Goal: Task Accomplishment & Management: Use online tool/utility

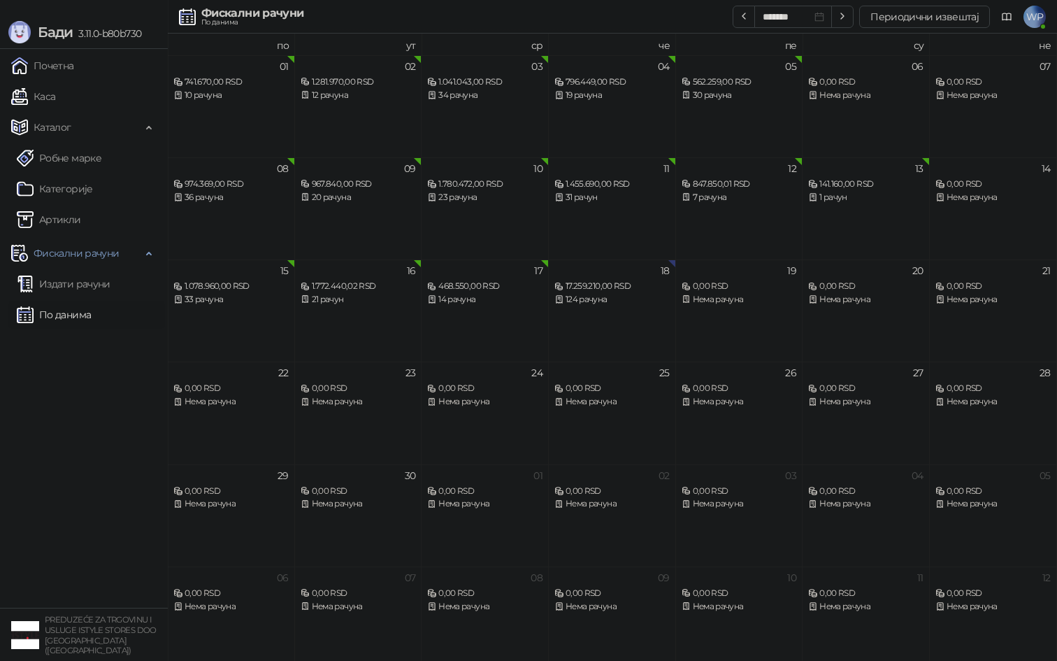
scroll to position [8, 0]
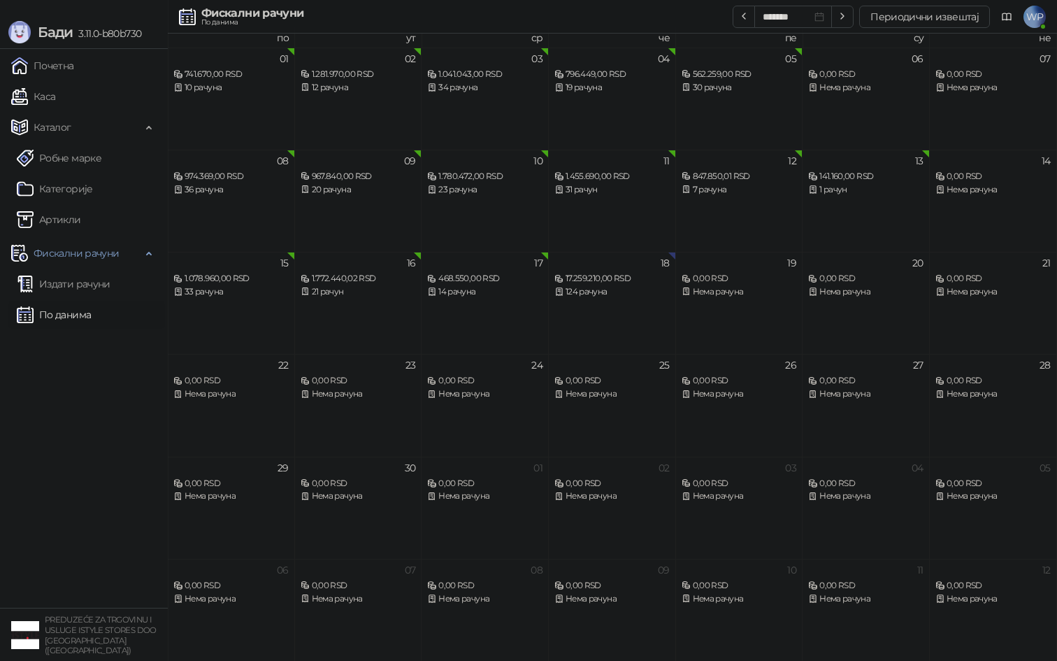
click at [70, 313] on link "По данима" at bounding box center [54, 315] width 74 height 28
click at [883, 13] on button "Периодични извештај" at bounding box center [924, 17] width 131 height 22
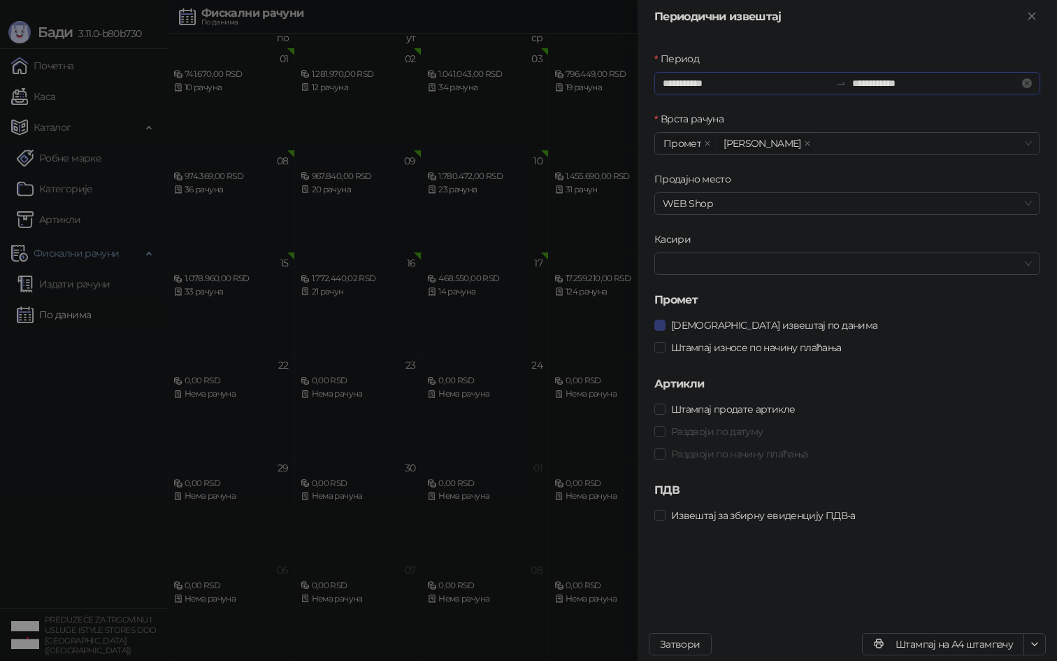
click at [721, 85] on input "**********" at bounding box center [746, 83] width 167 height 15
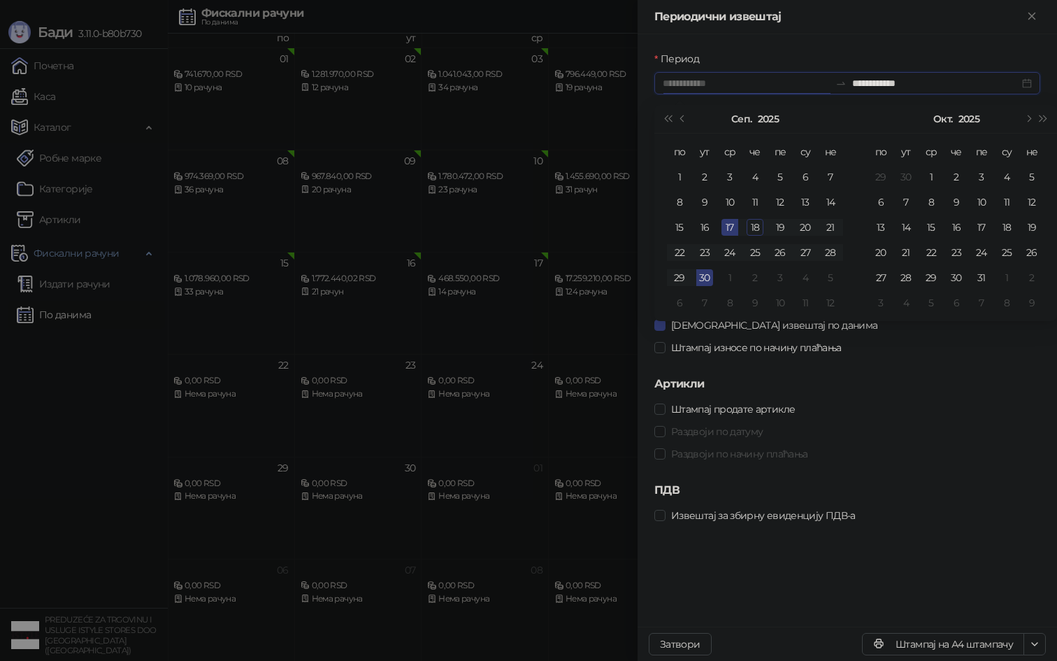
type input "**********"
click at [758, 224] on div "18" at bounding box center [755, 227] width 17 height 17
type input "**********"
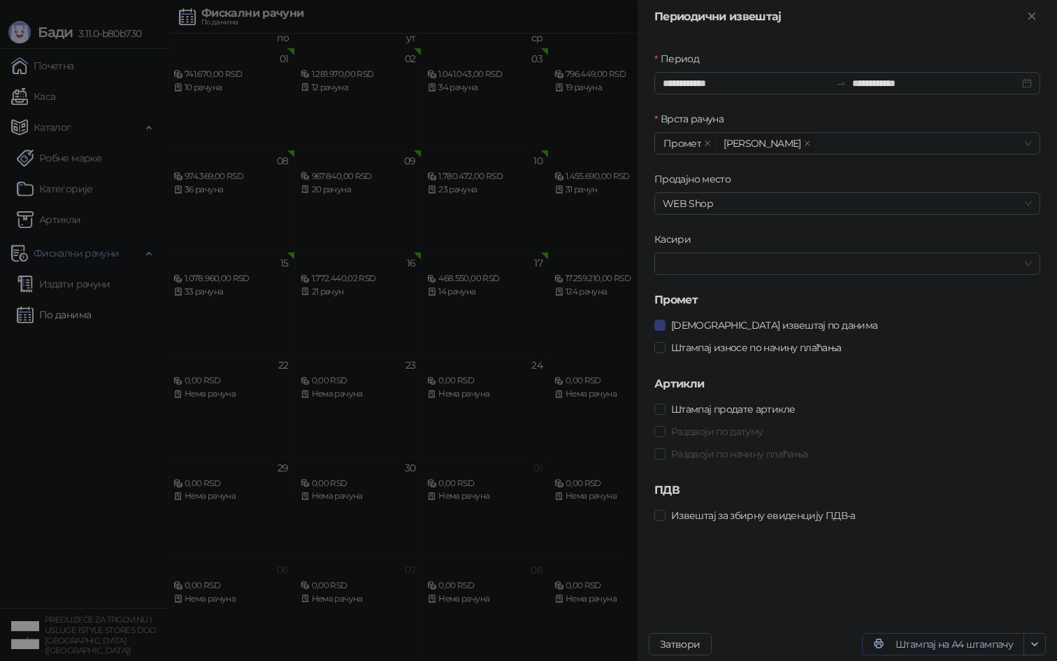
click at [934, 651] on button "Штампај на А4 штампачу" at bounding box center [943, 644] width 162 height 22
click at [421, 276] on div at bounding box center [528, 330] width 1057 height 661
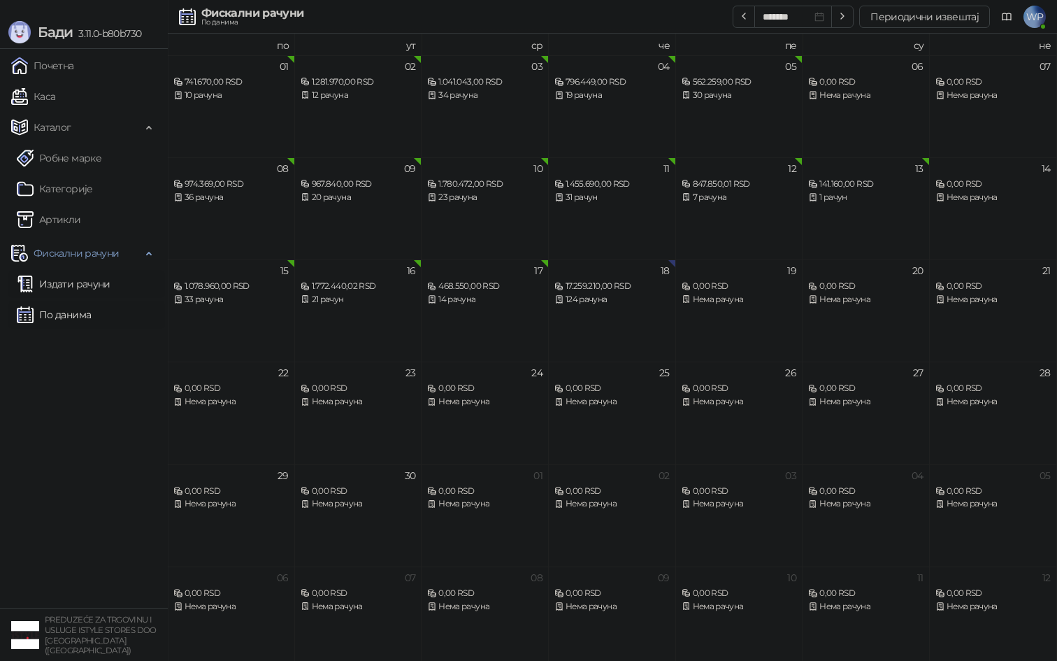
click at [110, 284] on link "Издати рачуни" at bounding box center [64, 284] width 94 height 28
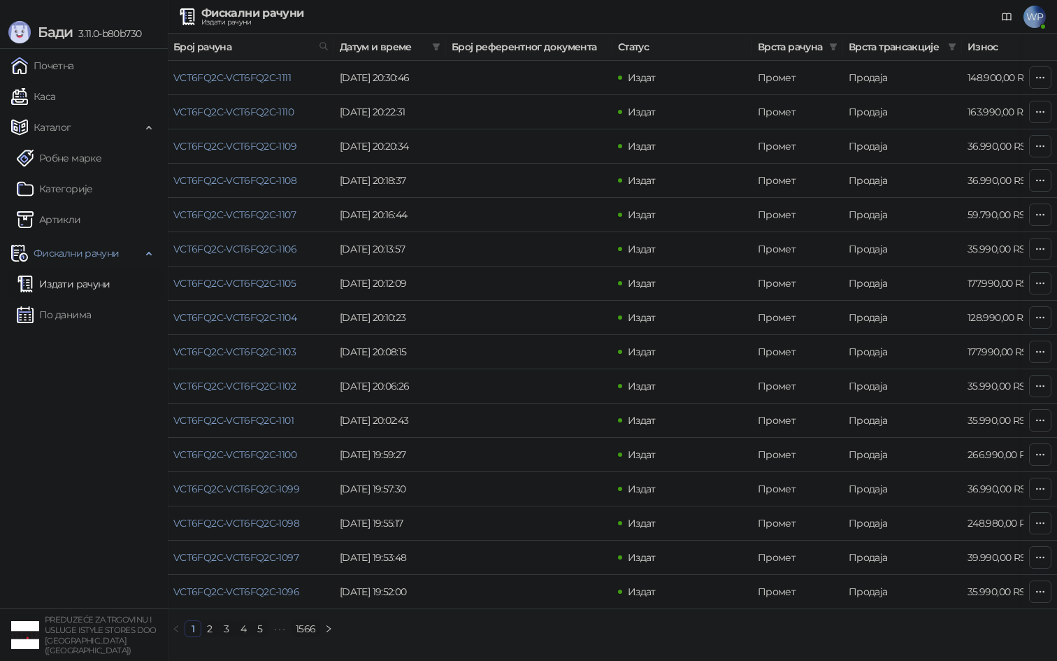
click at [922, 52] on span "Врста трансакције" at bounding box center [896, 46] width 94 height 15
click at [955, 50] on icon "filter" at bounding box center [952, 47] width 8 height 8
click at [894, 123] on span "Рефундација" at bounding box center [889, 130] width 117 height 15
click at [920, 157] on span "У реду" at bounding box center [932, 158] width 32 height 13
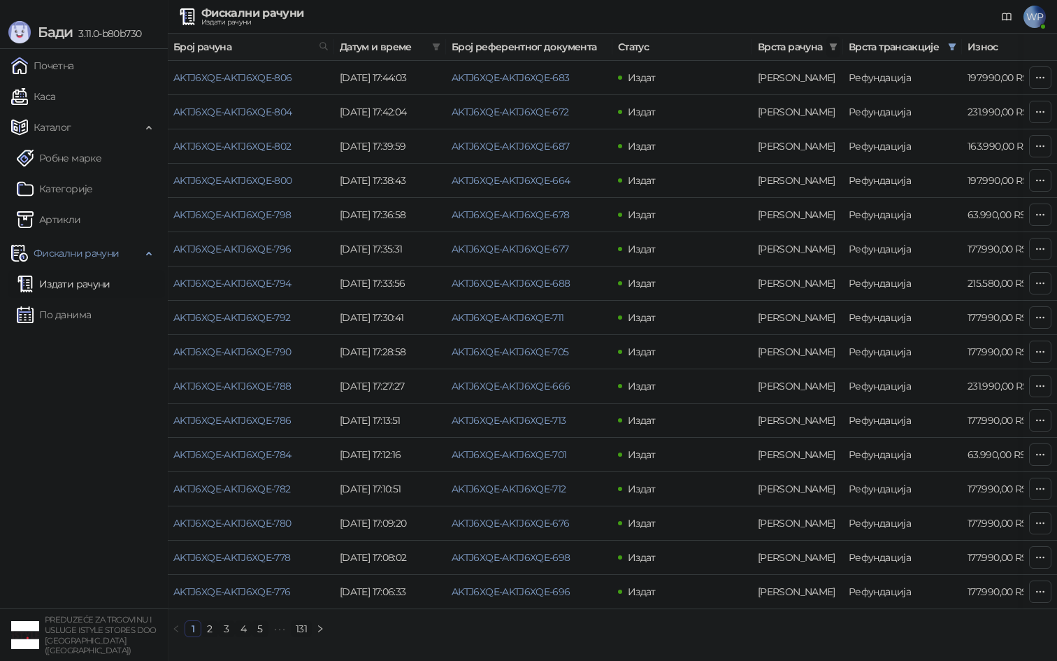
click at [831, 48] on icon "filter" at bounding box center [833, 47] width 8 height 8
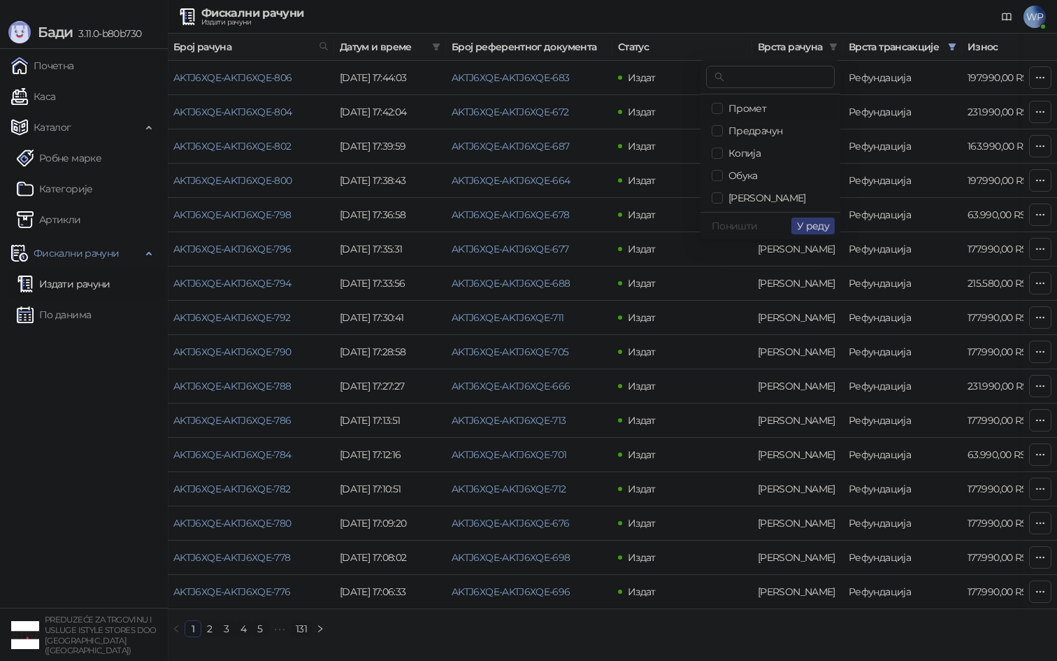
click at [755, 108] on span "Промет" at bounding box center [744, 108] width 43 height 13
click at [796, 221] on button "У реду" at bounding box center [813, 225] width 43 height 17
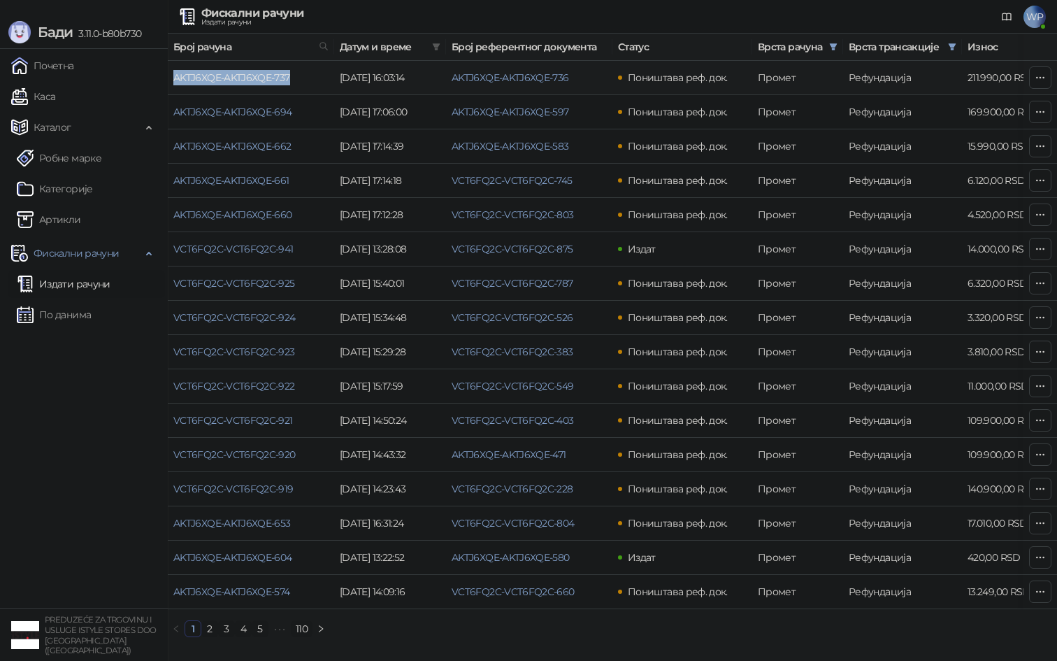
drag, startPoint x: 307, startPoint y: 78, endPoint x: 174, endPoint y: 79, distance: 132.9
click at [174, 79] on td "AKTJ6XQE-AKTJ6XQE-737" at bounding box center [251, 78] width 166 height 34
copy link "AKTJ6XQE-AKTJ6XQE-737"
drag, startPoint x: 586, startPoint y: 79, endPoint x: 452, endPoint y: 80, distance: 134.3
click at [452, 80] on td "AKTJ6XQE-AKTJ6XQE-736" at bounding box center [529, 78] width 166 height 34
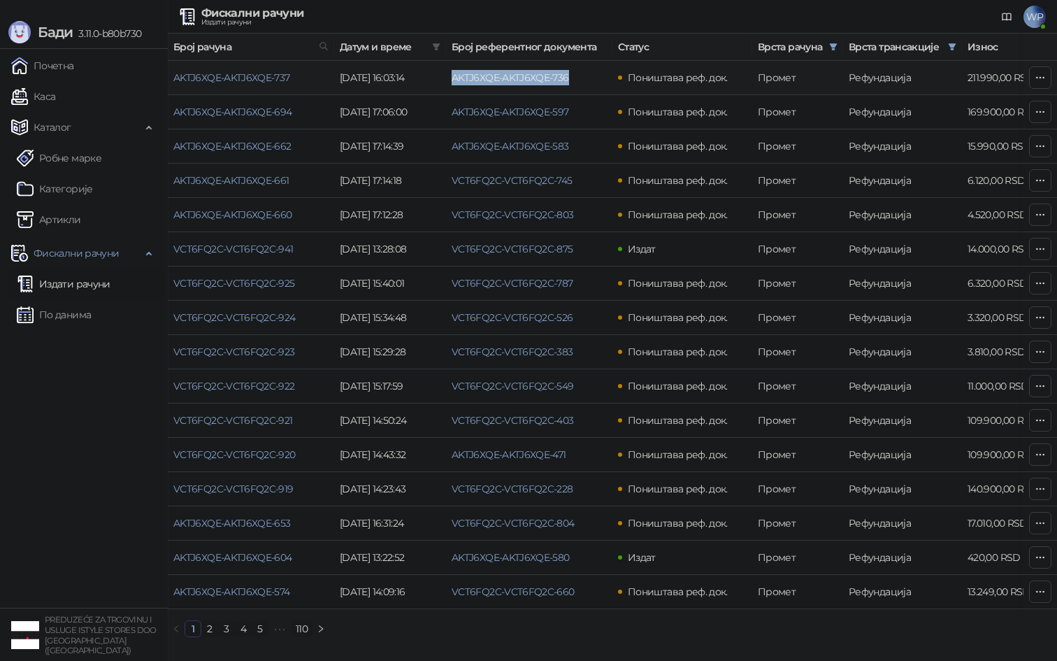
copy link "AKTJ6XQE-AKTJ6XQE-736"
click at [510, 78] on link "AKTJ6XQE-AKTJ6XQE-736" at bounding box center [510, 77] width 117 height 13
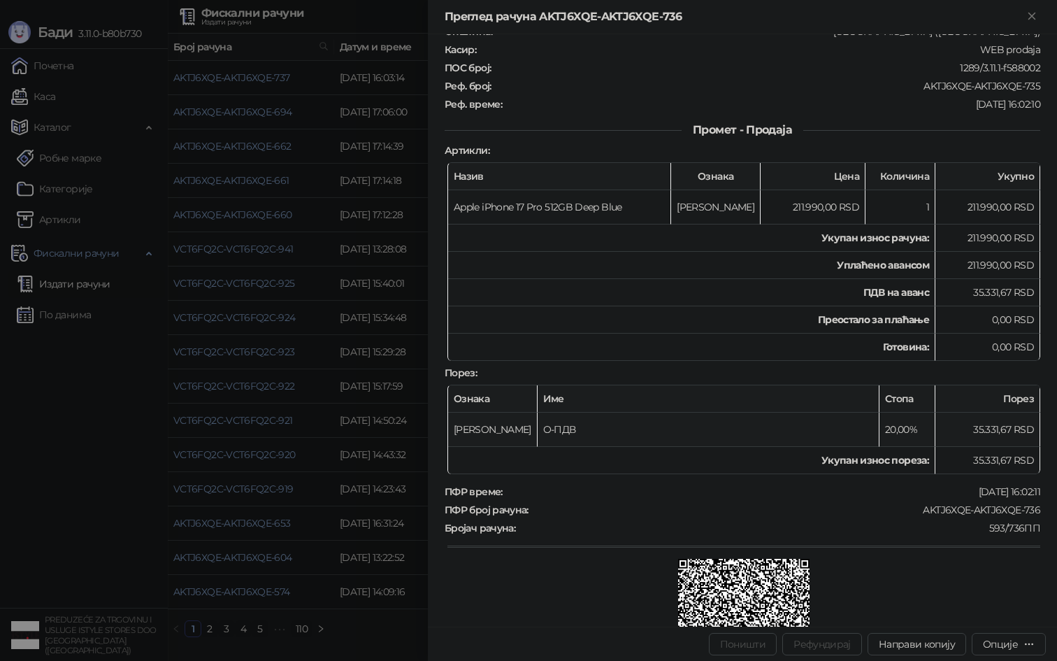
scroll to position [141, 0]
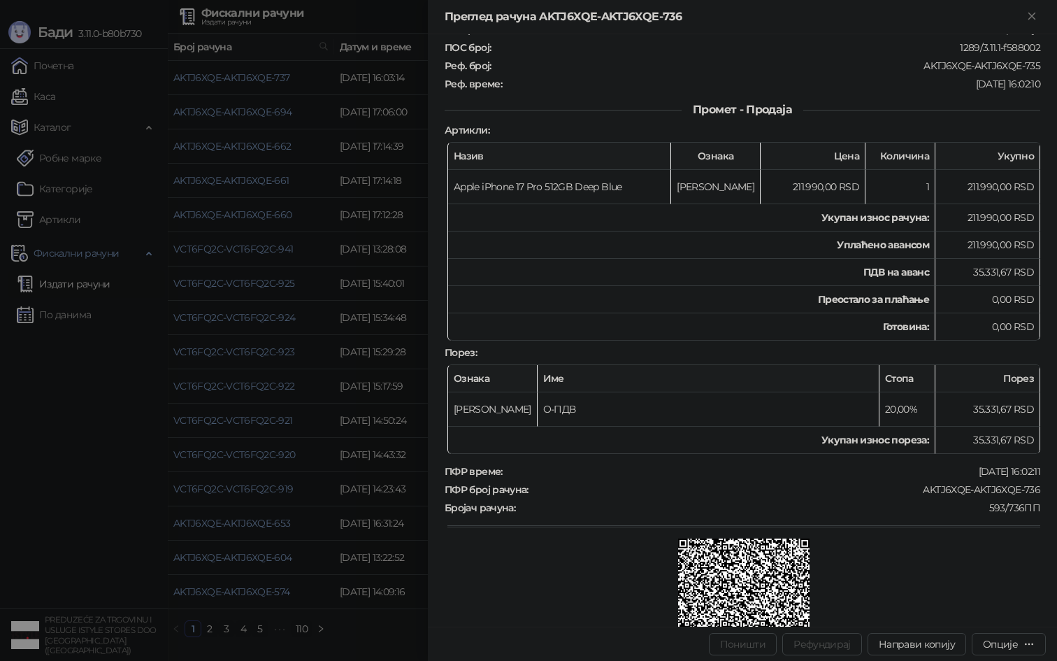
click at [986, 466] on div "[DATE] 16:02:11" at bounding box center [773, 471] width 538 height 13
copy div "[DATE]"
click at [423, 271] on div at bounding box center [528, 330] width 1057 height 661
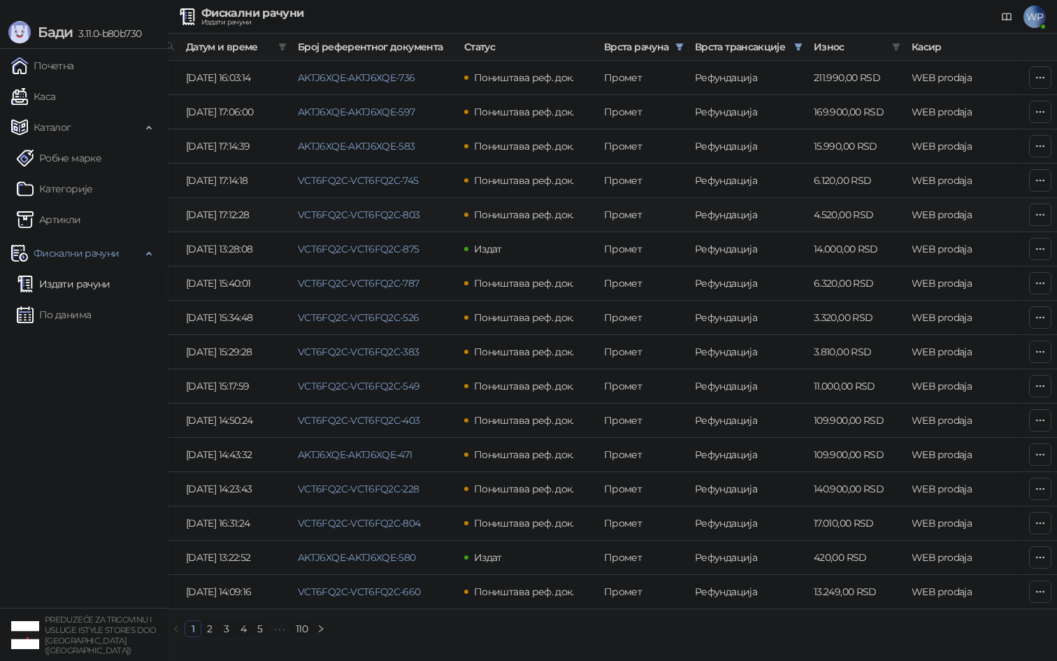
scroll to position [0, 243]
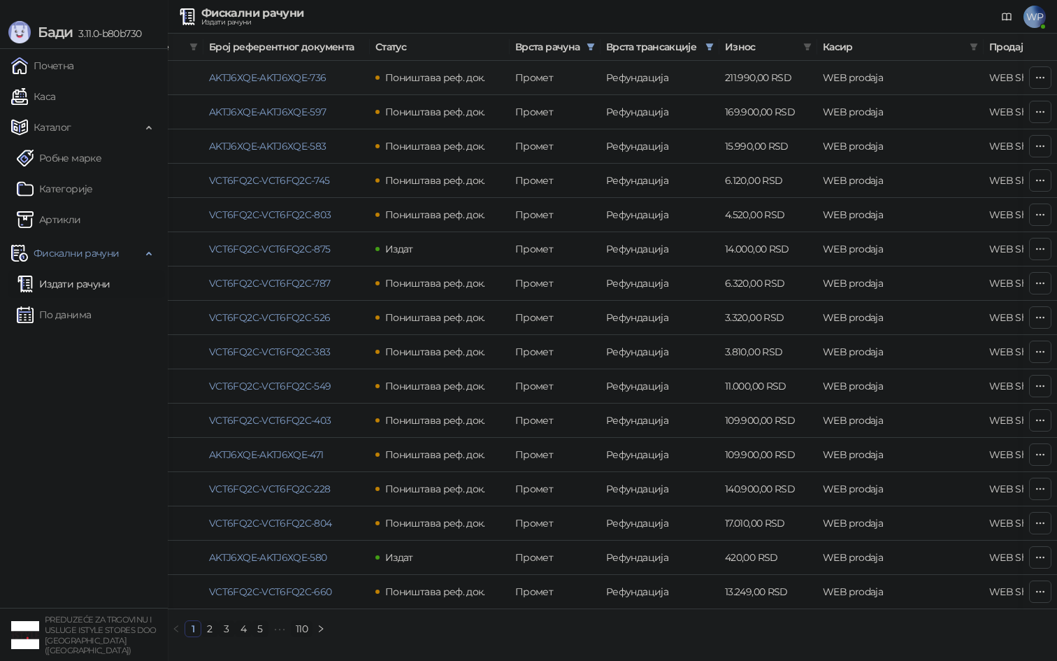
click at [755, 77] on td "211.990,00 RSD" at bounding box center [769, 78] width 98 height 34
copy td "211.990,00"
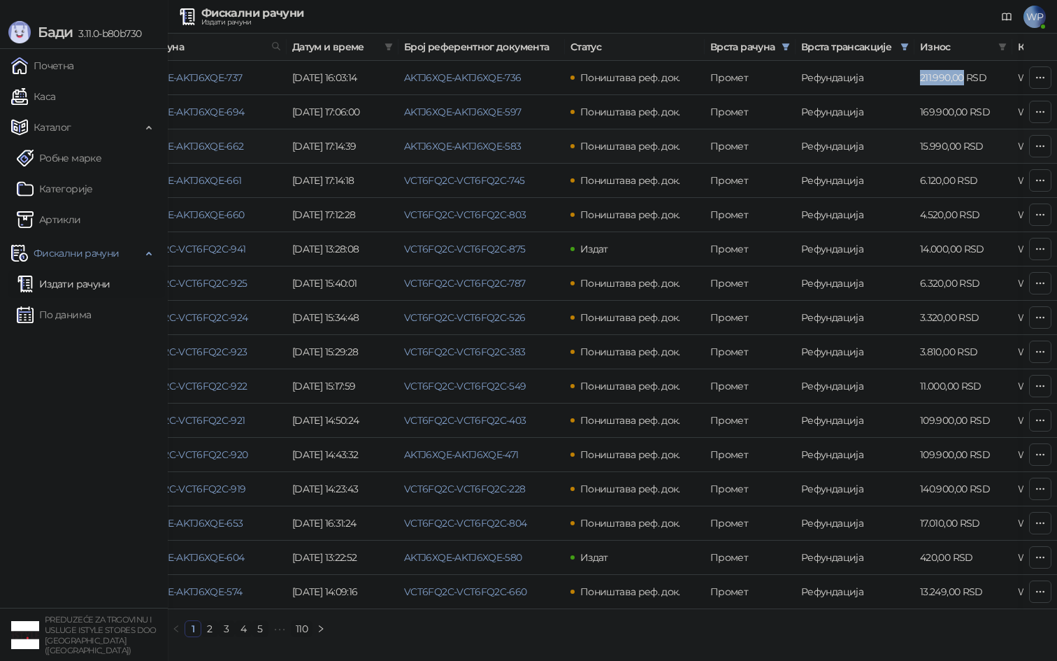
scroll to position [0, 0]
